Goal: Find contact information: Find contact information

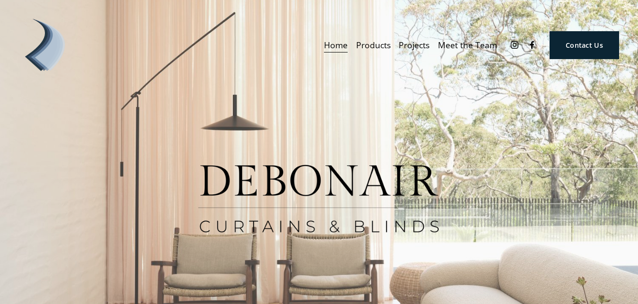
click at [567, 47] on link "Contact Us" at bounding box center [584, 45] width 69 height 28
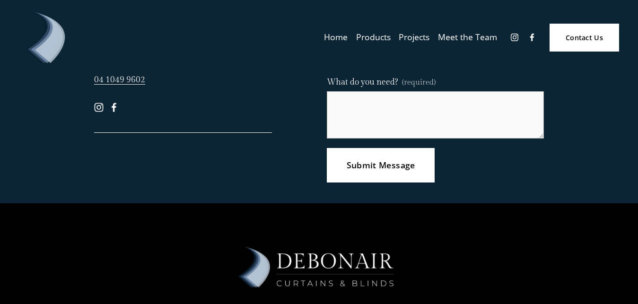
scroll to position [374, 0]
